Goal: Navigation & Orientation: Find specific page/section

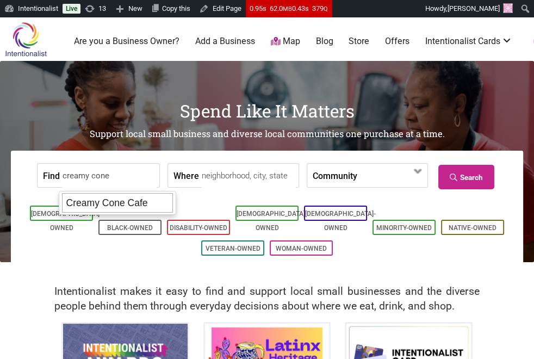
click at [137, 202] on div "Creamy Cone Cafe" at bounding box center [117, 203] width 111 height 20
type input "Creamy Cone Cafe"
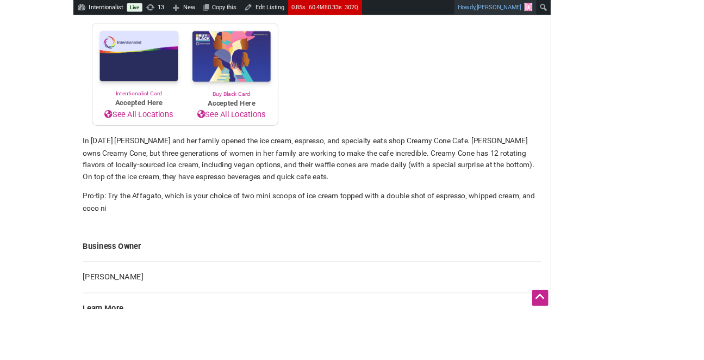
scroll to position [220, 0]
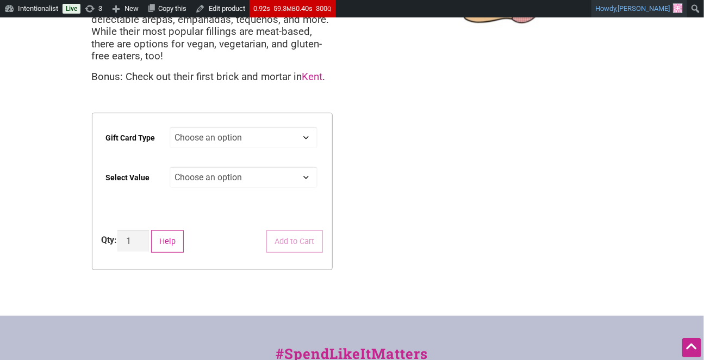
scroll to position [218, 0]
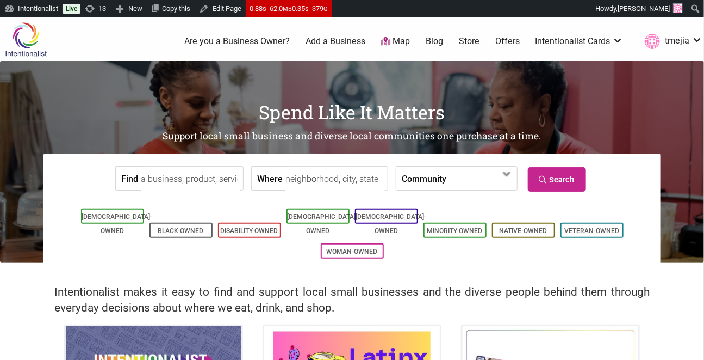
click at [203, 182] on input "Find" at bounding box center [191, 178] width 100 height 24
click at [219, 205] on div "Creamy Cone Cafe" at bounding box center [202, 203] width 111 height 21
type input "Creamy Cone Cafe"
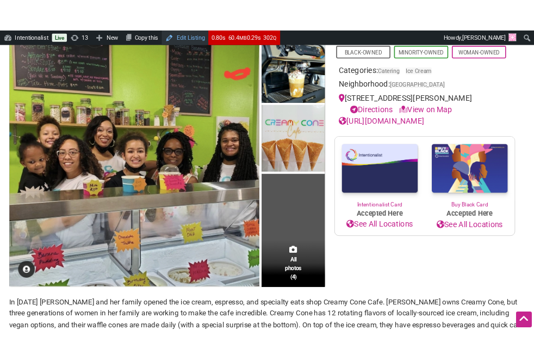
scroll to position [417, 0]
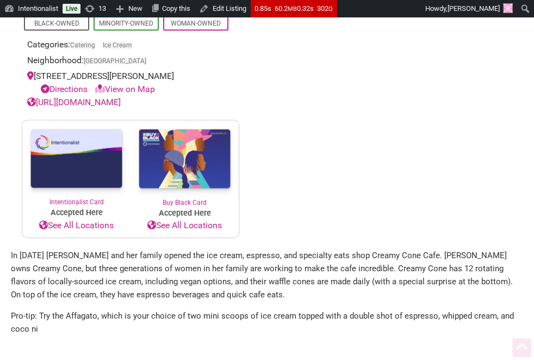
scroll to position [417, 0]
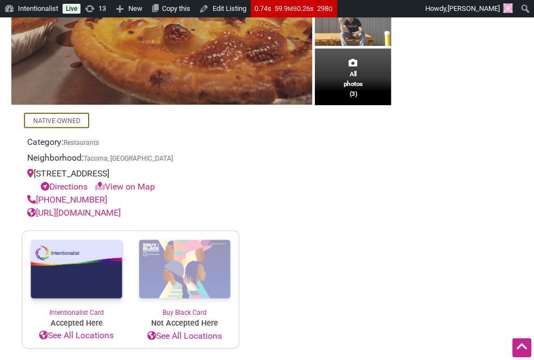
scroll to position [150, 0]
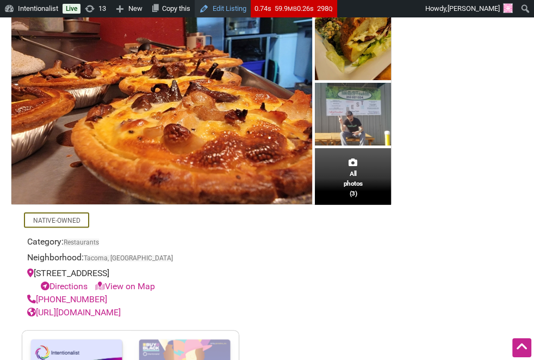
click at [227, 7] on link "Edit Listing" at bounding box center [223, 8] width 56 height 17
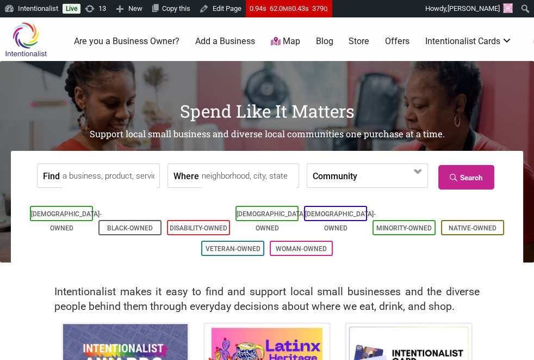
click at [148, 182] on div "Find" at bounding box center [98, 175] width 123 height 24
click at [144, 174] on input "Find" at bounding box center [110, 176] width 94 height 24
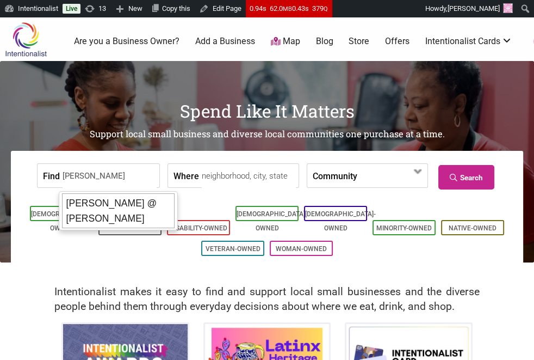
click at [146, 197] on div "[PERSON_NAME] @ [PERSON_NAME]" at bounding box center [118, 210] width 113 height 35
type input "[PERSON_NAME] @ [PERSON_NAME]"
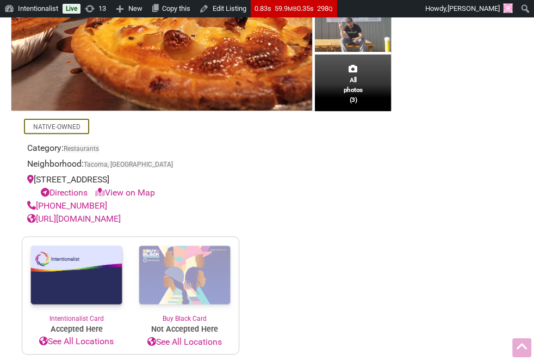
scroll to position [243, 0]
click at [114, 224] on link "[URL][DOMAIN_NAME]" at bounding box center [74, 218] width 94 height 10
